Goal: Information Seeking & Learning: Learn about a topic

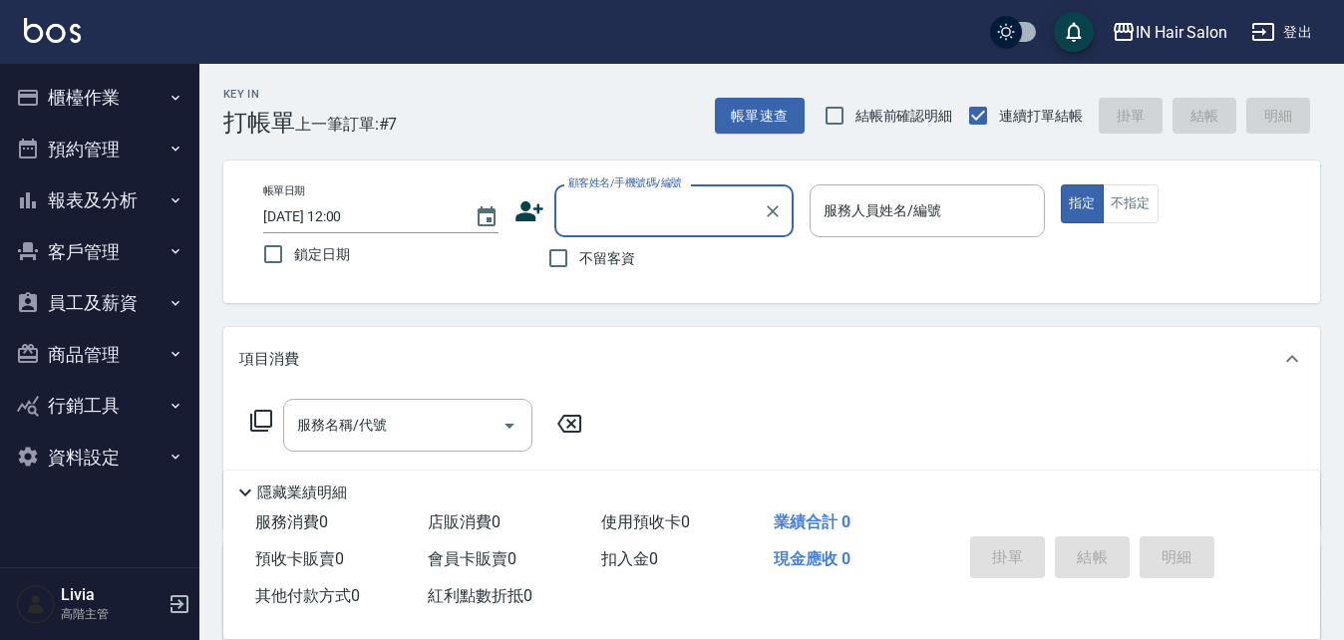
click at [164, 194] on button "報表及分析" at bounding box center [100, 201] width 184 height 52
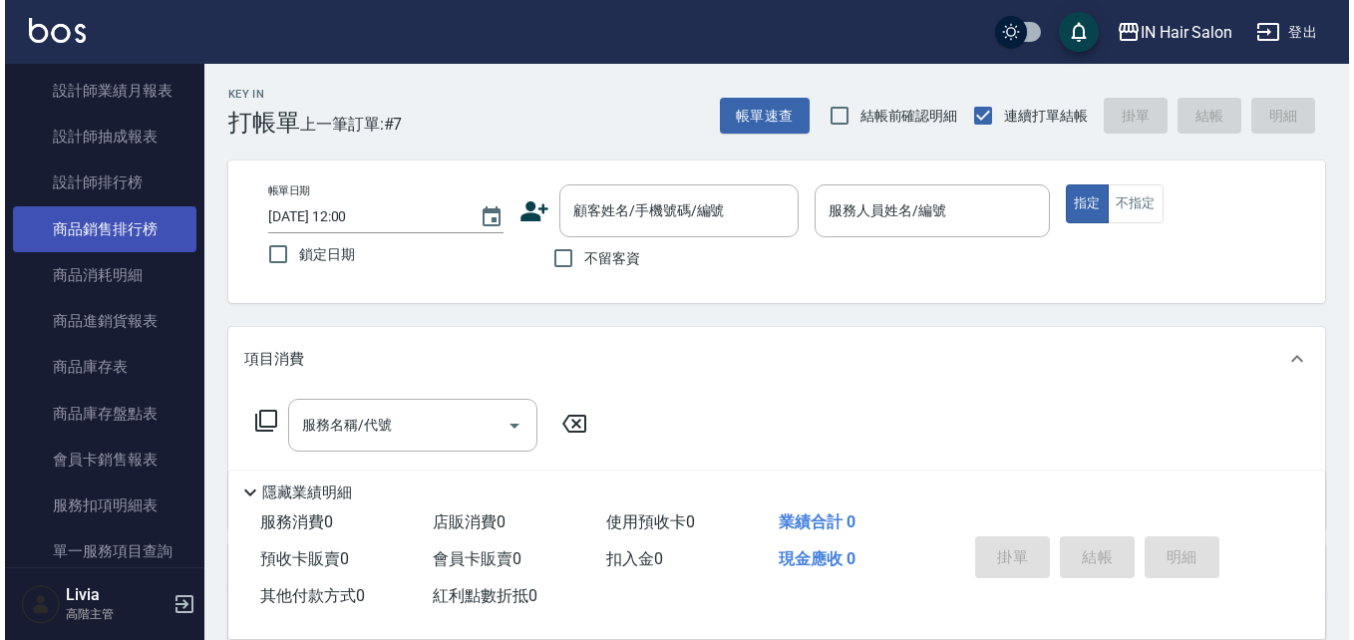
scroll to position [898, 0]
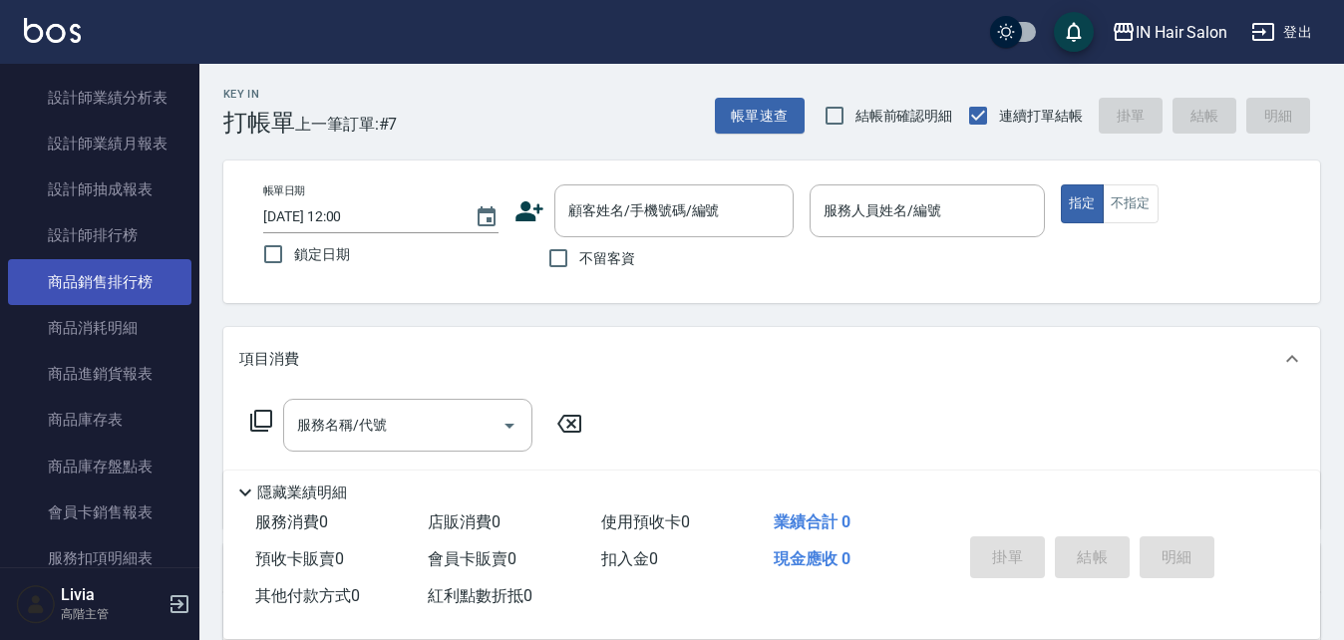
click at [153, 278] on link "商品銷售排行榜" at bounding box center [100, 282] width 184 height 46
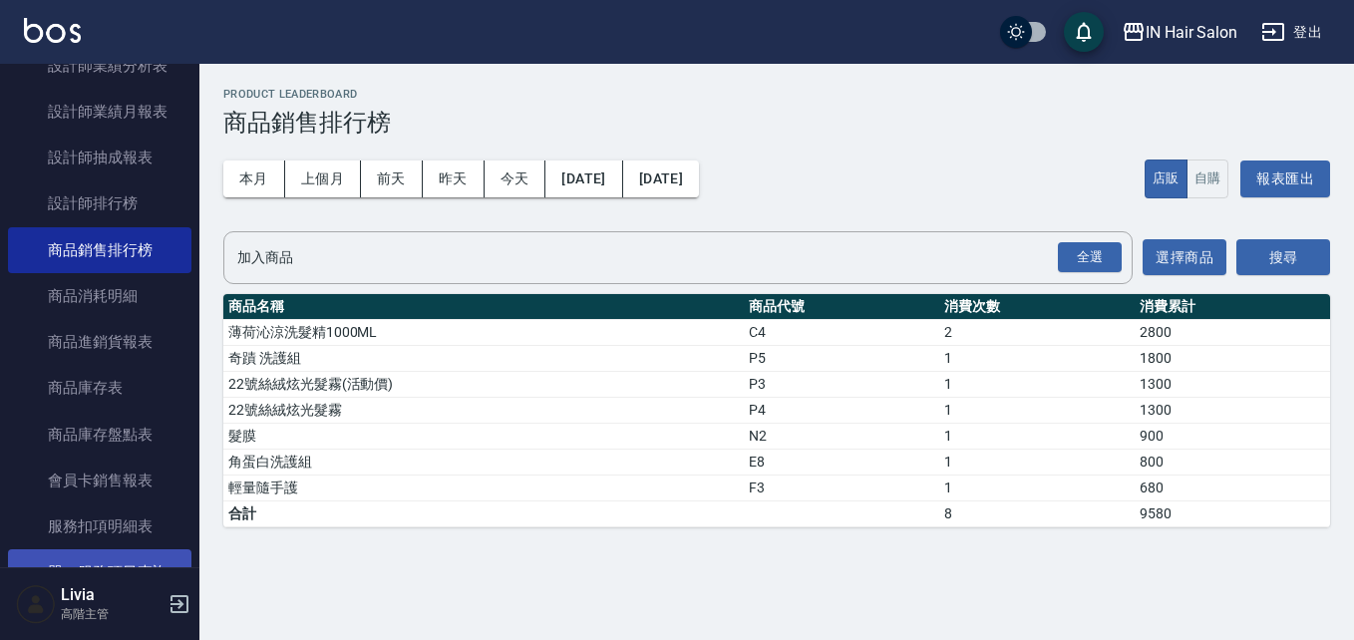
scroll to position [798, 0]
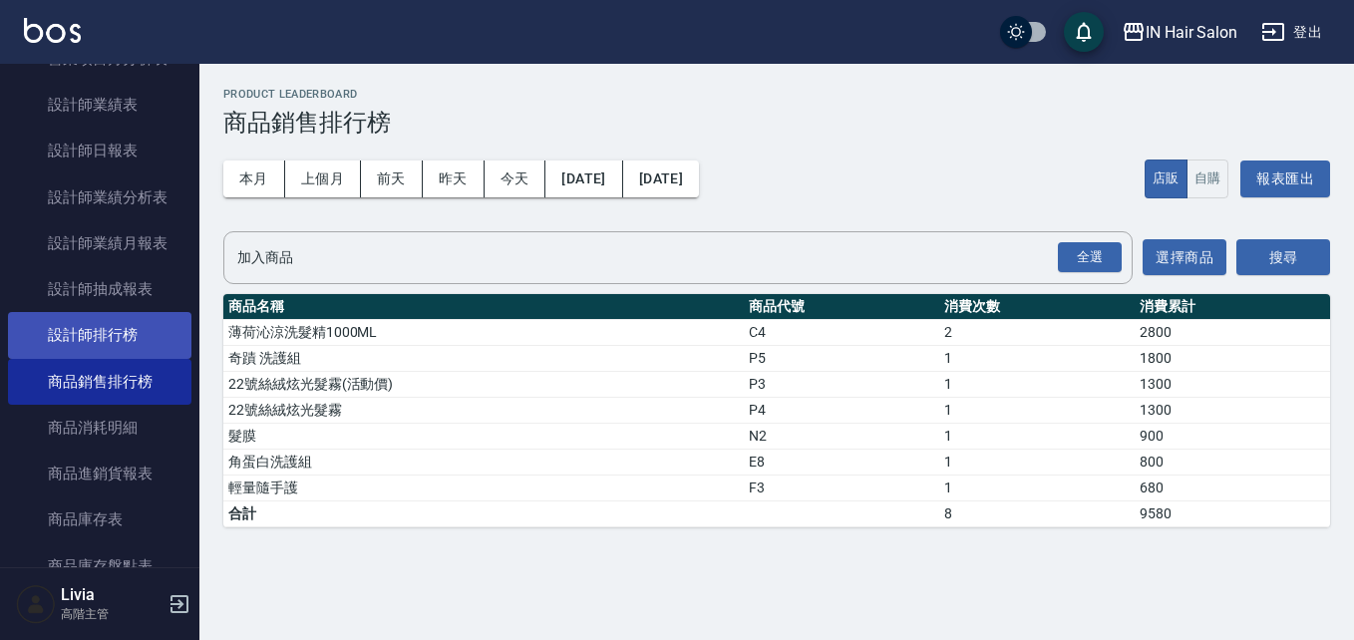
click at [138, 339] on link "設計師排行榜" at bounding box center [100, 335] width 184 height 46
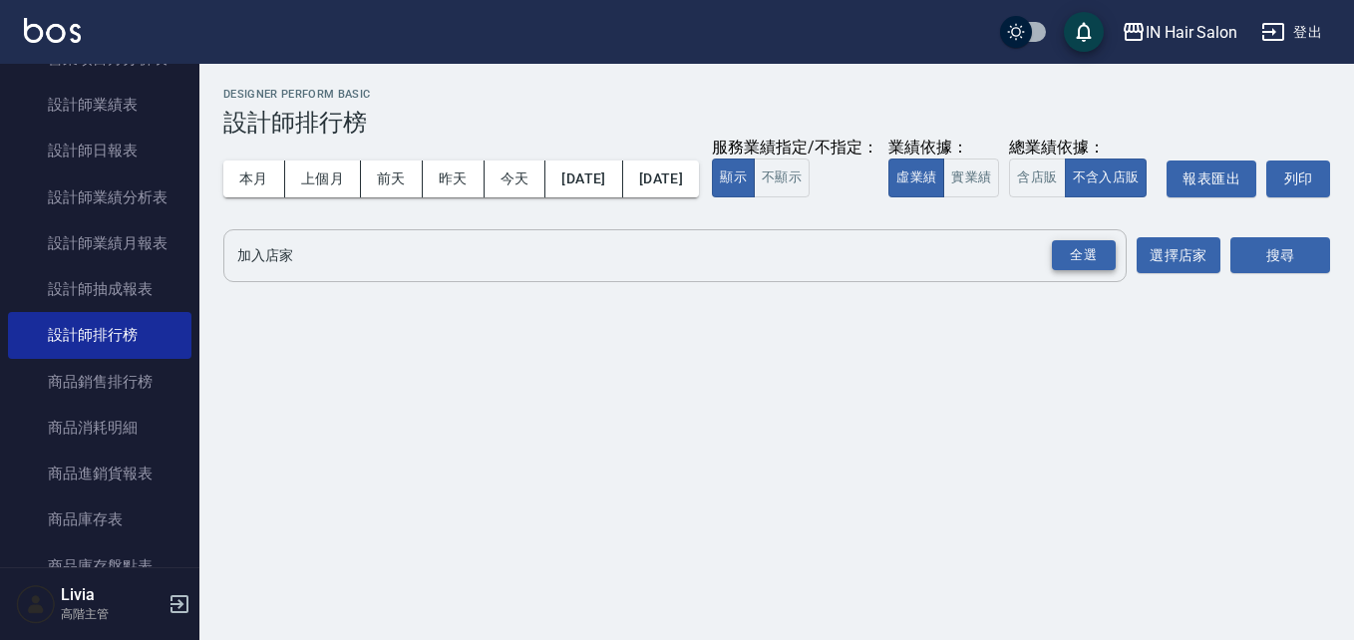
click at [1079, 271] on div "全選" at bounding box center [1084, 255] width 64 height 31
click at [1253, 275] on button "搜尋" at bounding box center [1281, 256] width 100 height 37
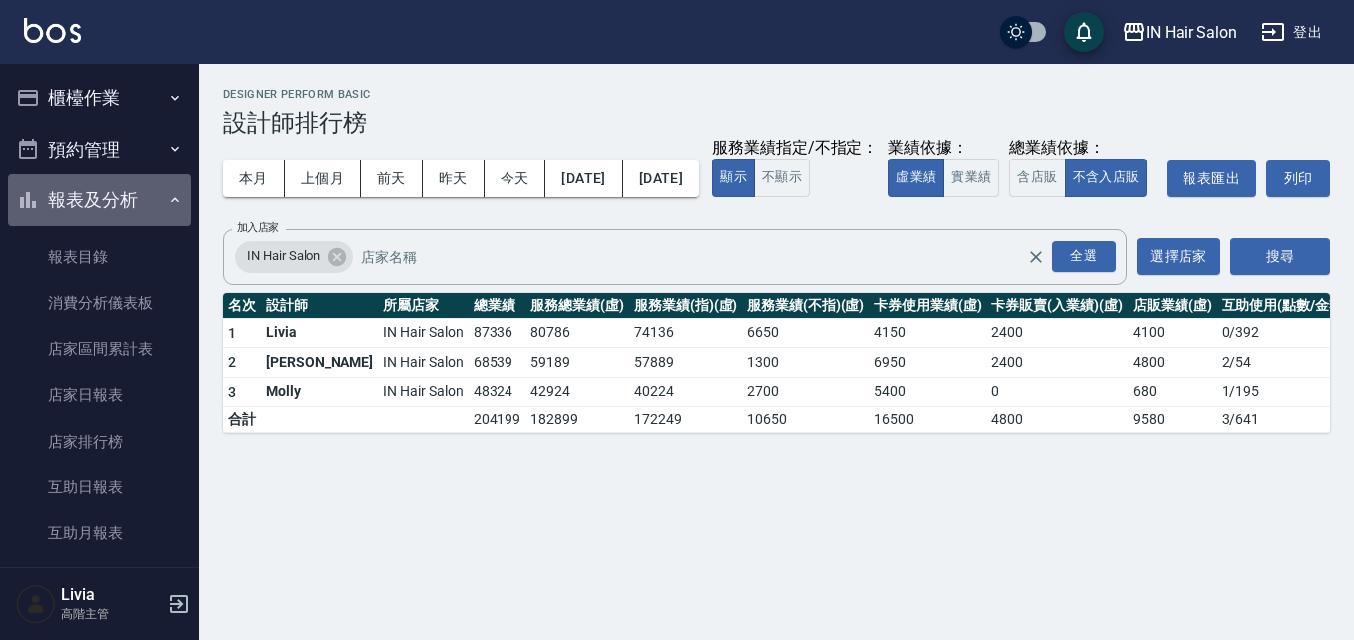
click at [168, 192] on icon "button" at bounding box center [176, 200] width 16 height 16
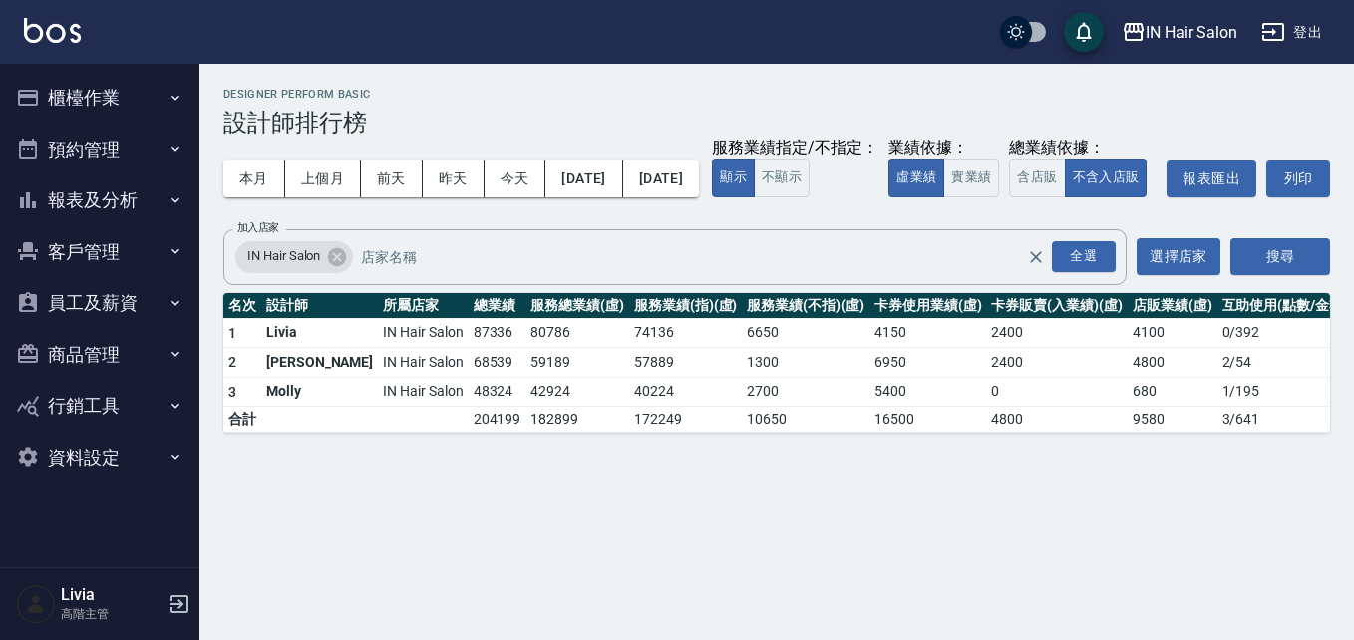
click at [125, 96] on button "櫃檯作業" at bounding box center [100, 98] width 184 height 52
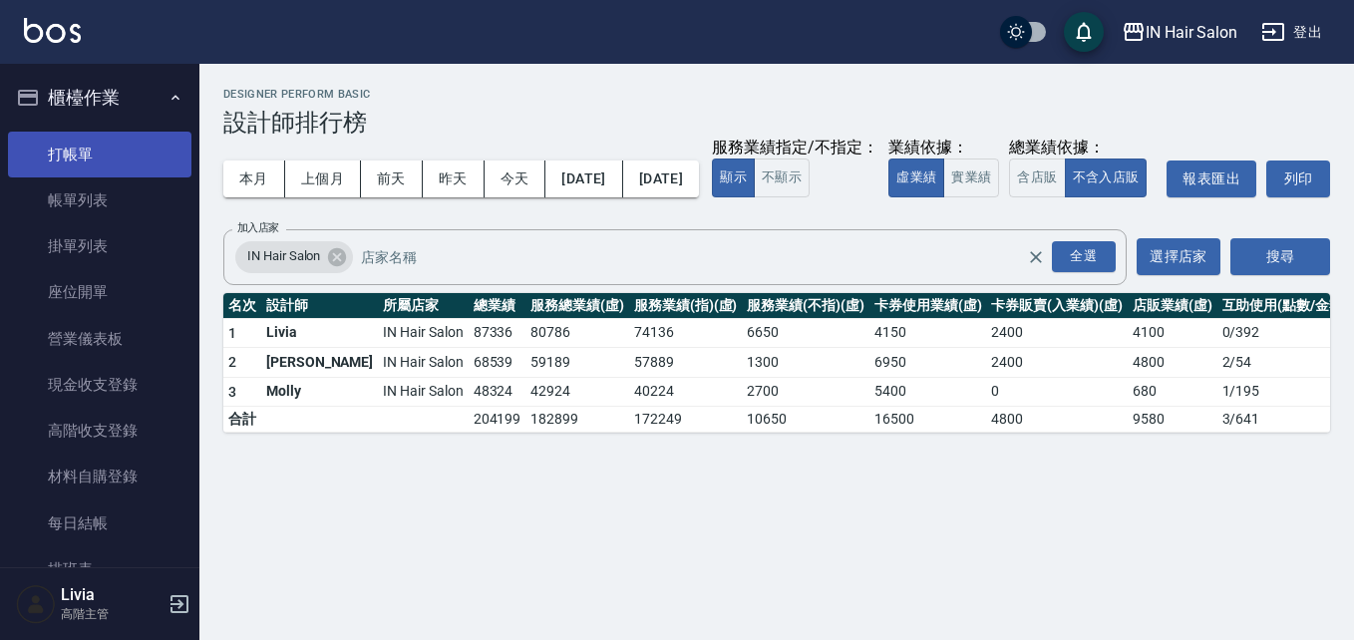
click at [116, 163] on link "打帳單" at bounding box center [100, 155] width 184 height 46
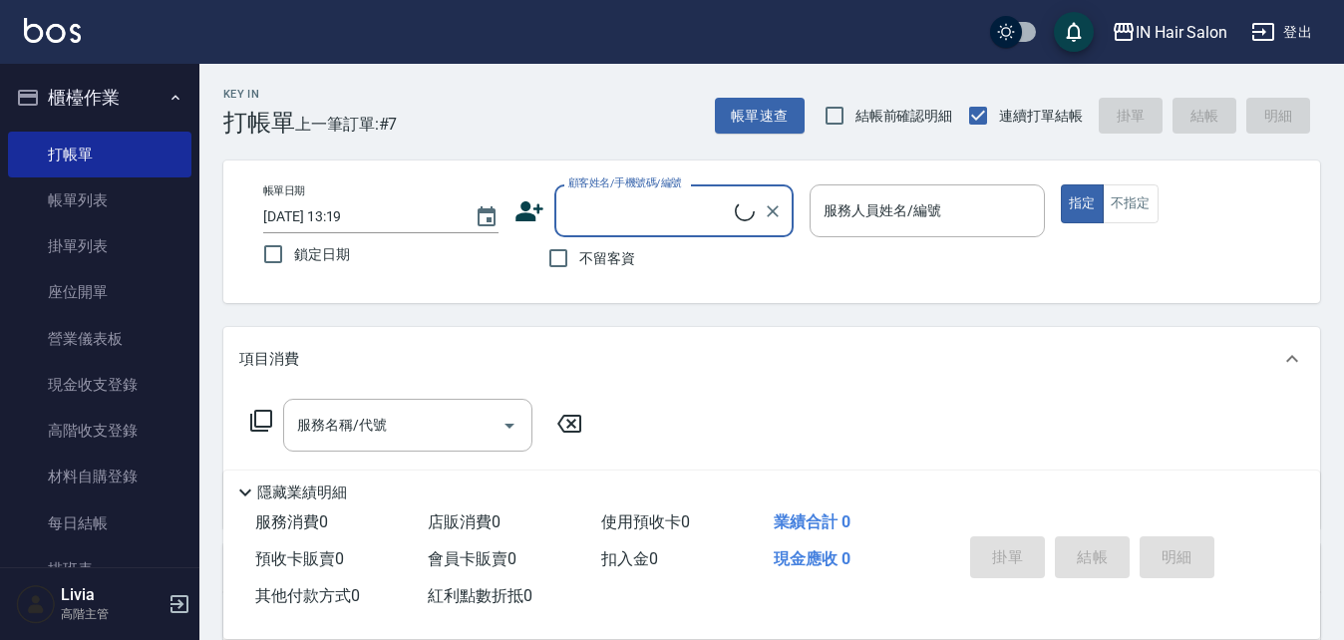
click at [173, 101] on icon "button" at bounding box center [176, 98] width 16 height 16
